Goal: Navigation & Orientation: Find specific page/section

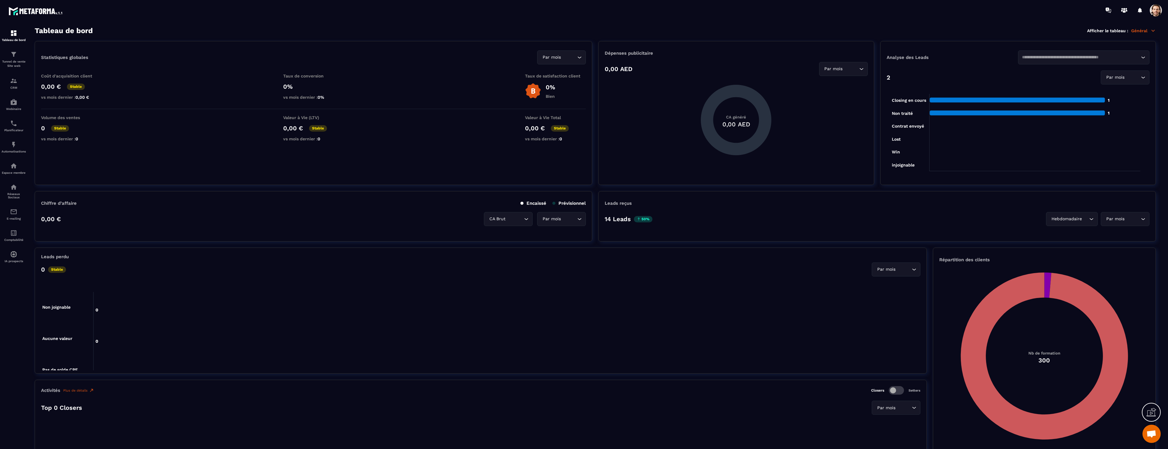
click at [1154, 14] on span at bounding box center [1155, 10] width 12 height 12
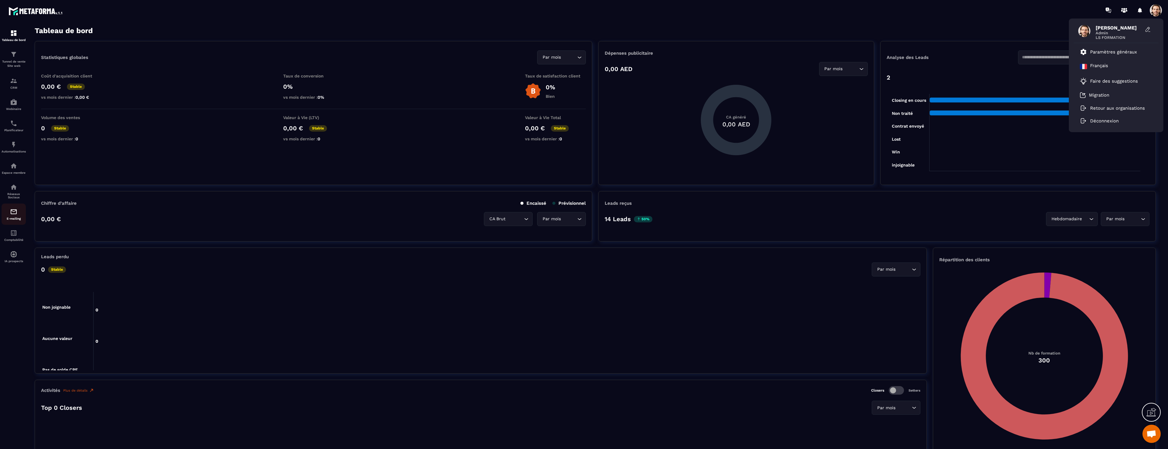
click at [12, 215] on img at bounding box center [13, 211] width 7 height 7
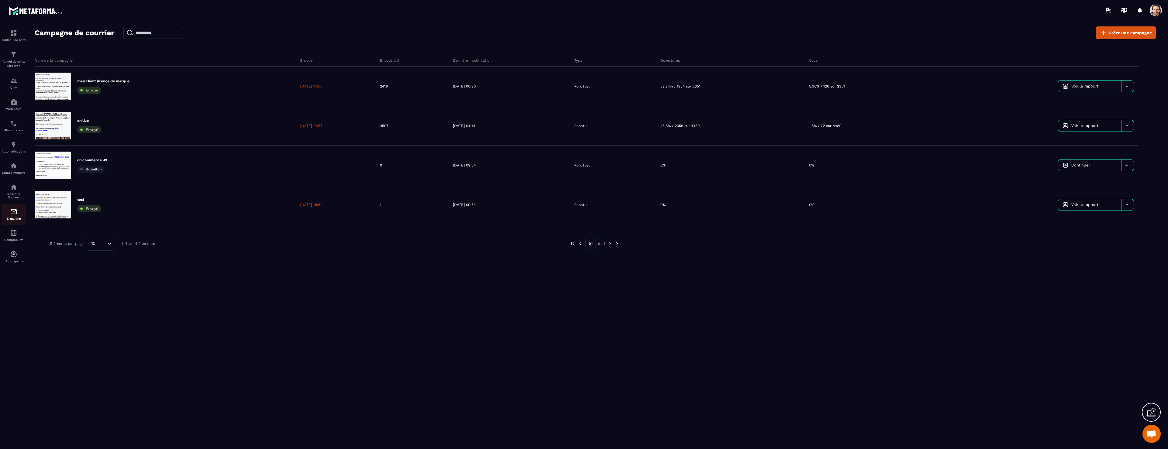
click at [14, 210] on img at bounding box center [13, 211] width 7 height 7
click at [17, 192] on div "Réseaux Sociaux" at bounding box center [14, 192] width 24 height 16
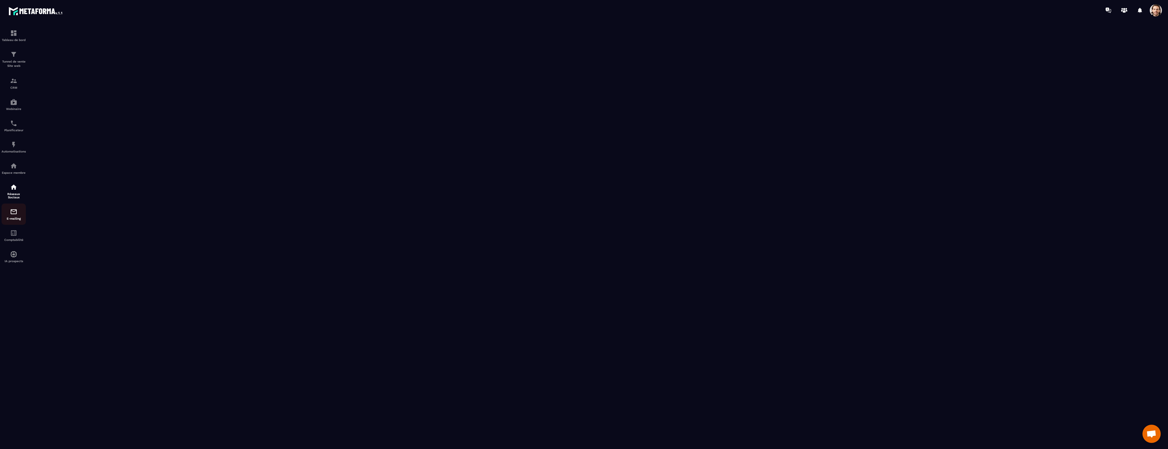
click at [17, 214] on div "E-mailing" at bounding box center [14, 214] width 24 height 12
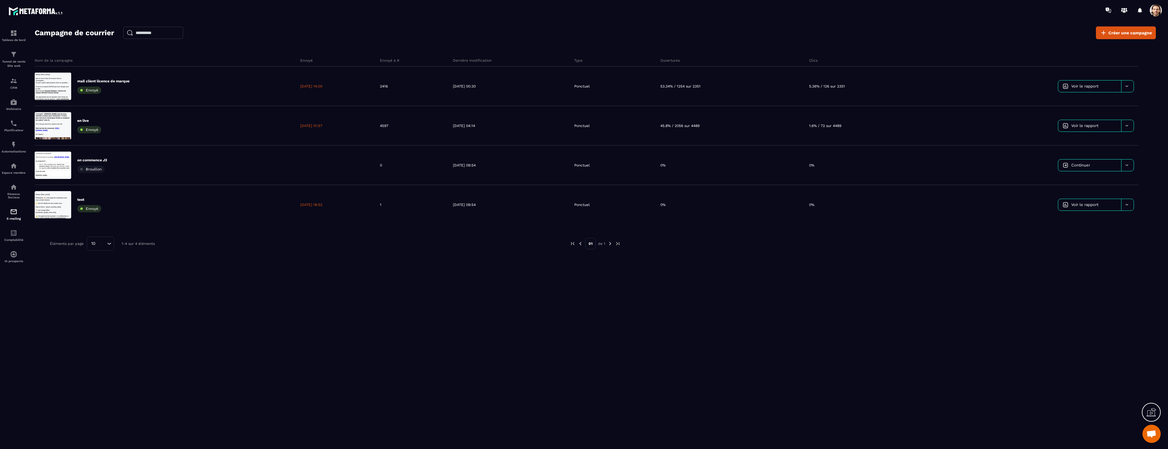
click at [1153, 13] on span at bounding box center [1155, 10] width 12 height 12
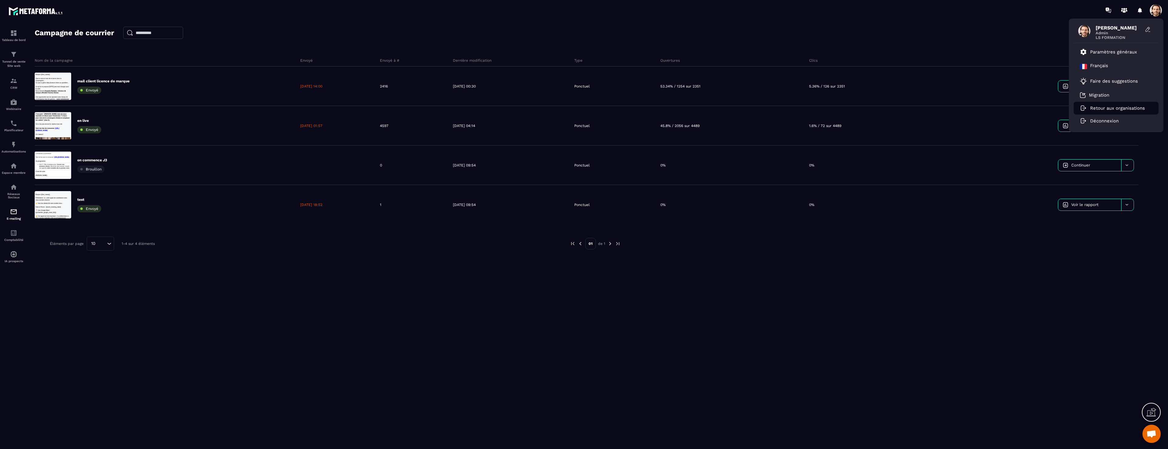
click at [1126, 107] on p "Retour aux organisations" at bounding box center [1117, 108] width 55 height 5
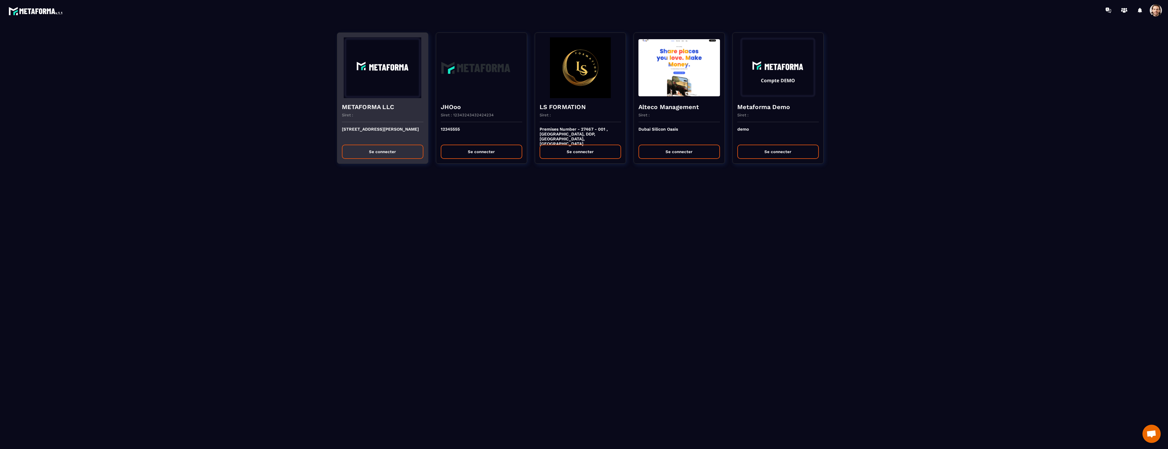
click at [397, 151] on button "Se connecter" at bounding box center [382, 152] width 81 height 14
